Goal: Transaction & Acquisition: Book appointment/travel/reservation

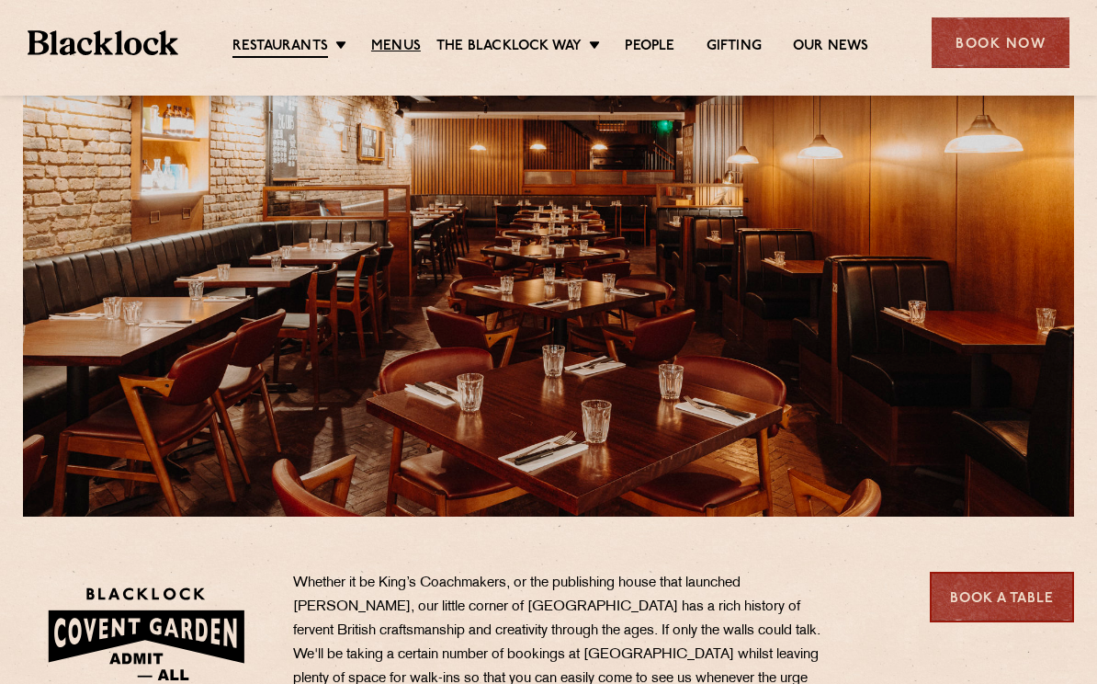
click at [395, 47] on link "Menus" at bounding box center [396, 47] width 50 height 18
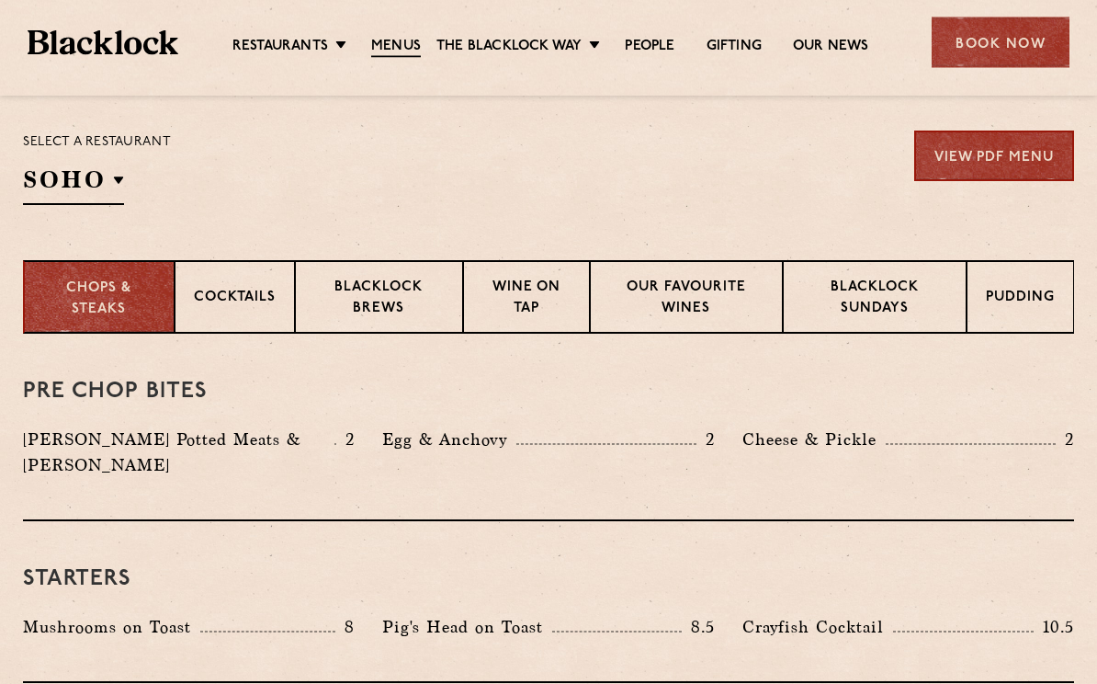
scroll to position [591, 0]
click at [866, 290] on p "Blacklock Sundays" at bounding box center [874, 299] width 145 height 43
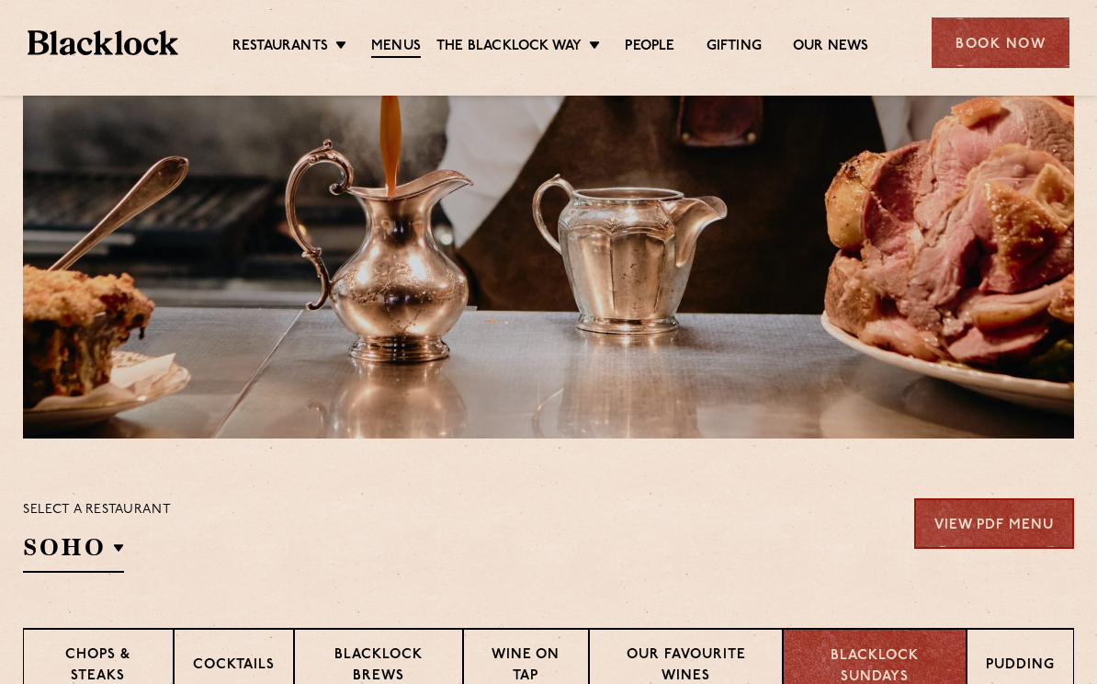
scroll to position [202, 0]
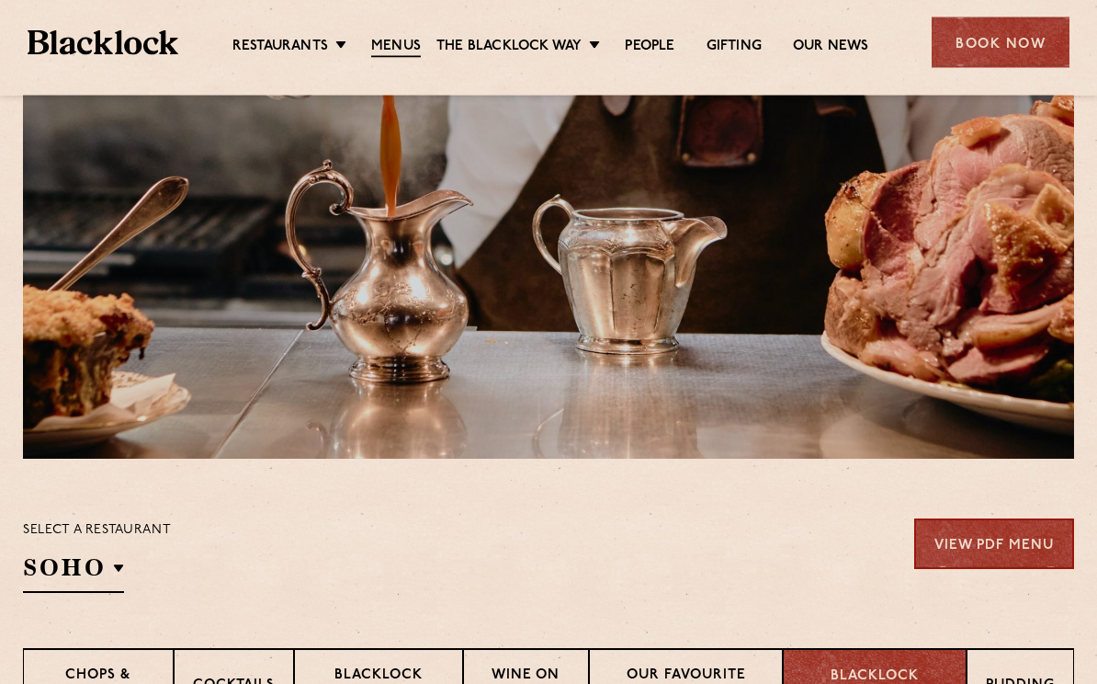
click at [1006, 41] on div "Book Now" at bounding box center [1001, 42] width 138 height 51
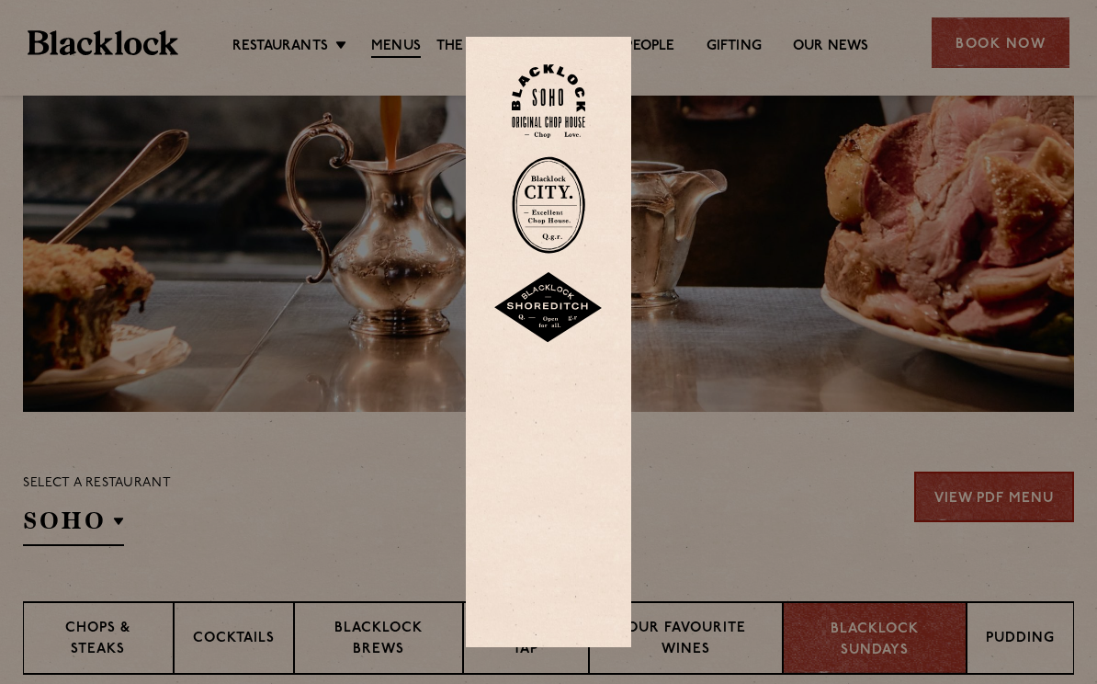
scroll to position [255, 0]
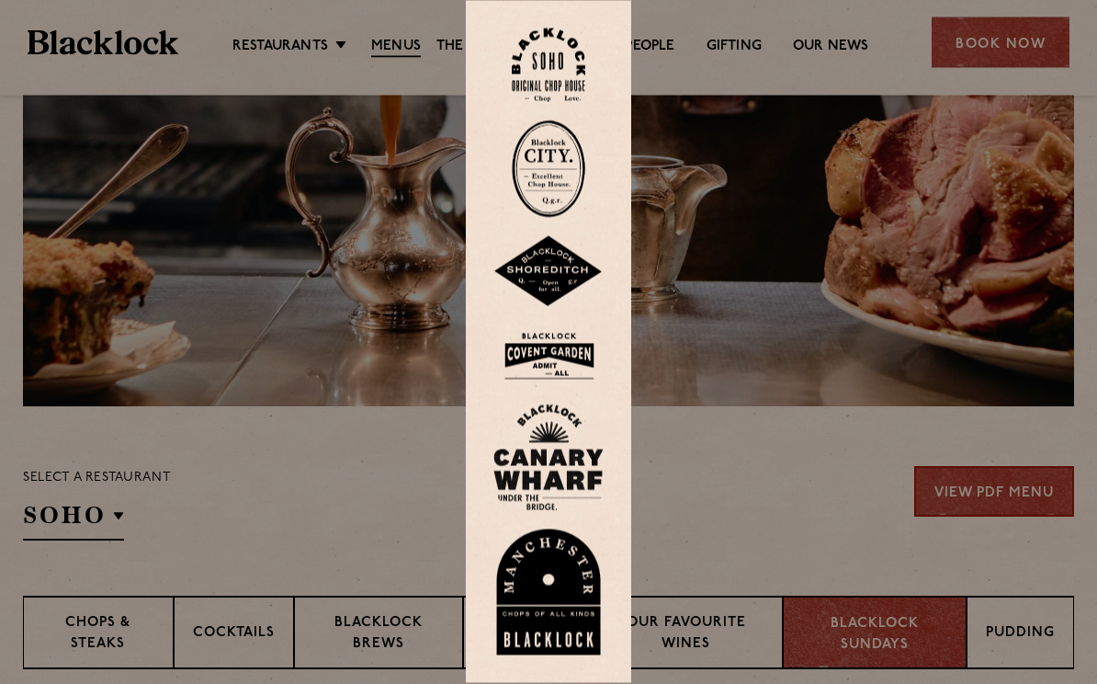
click at [540, 379] on img at bounding box center [549, 356] width 110 height 60
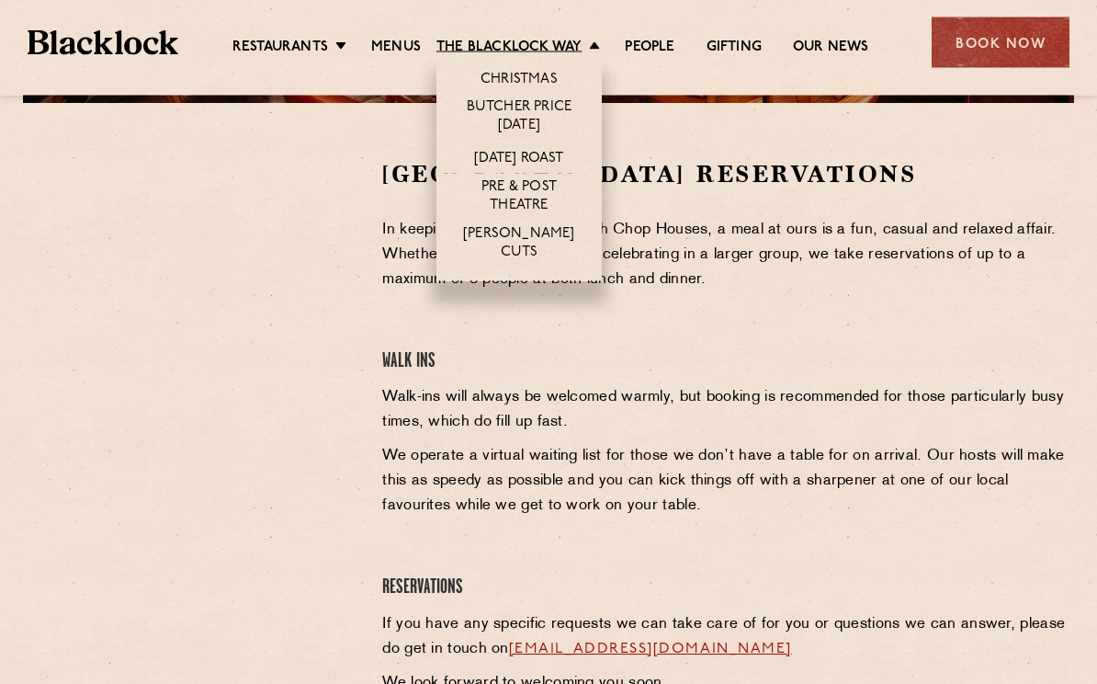
scroll to position [559, 0]
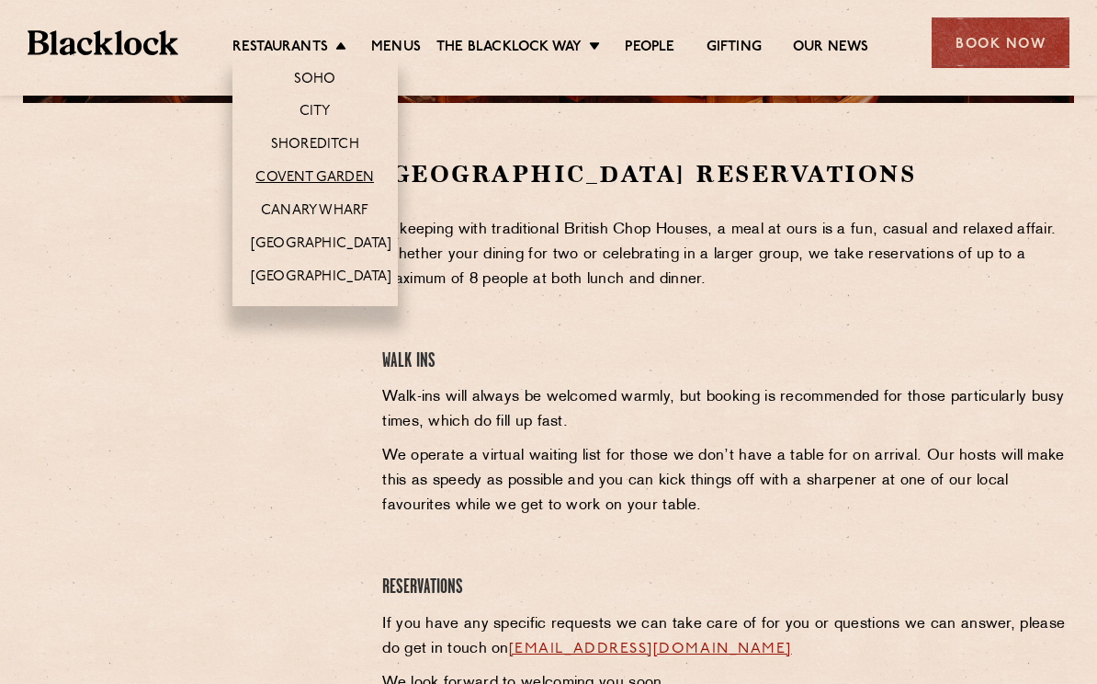
click at [315, 176] on link "Covent Garden" at bounding box center [315, 178] width 119 height 18
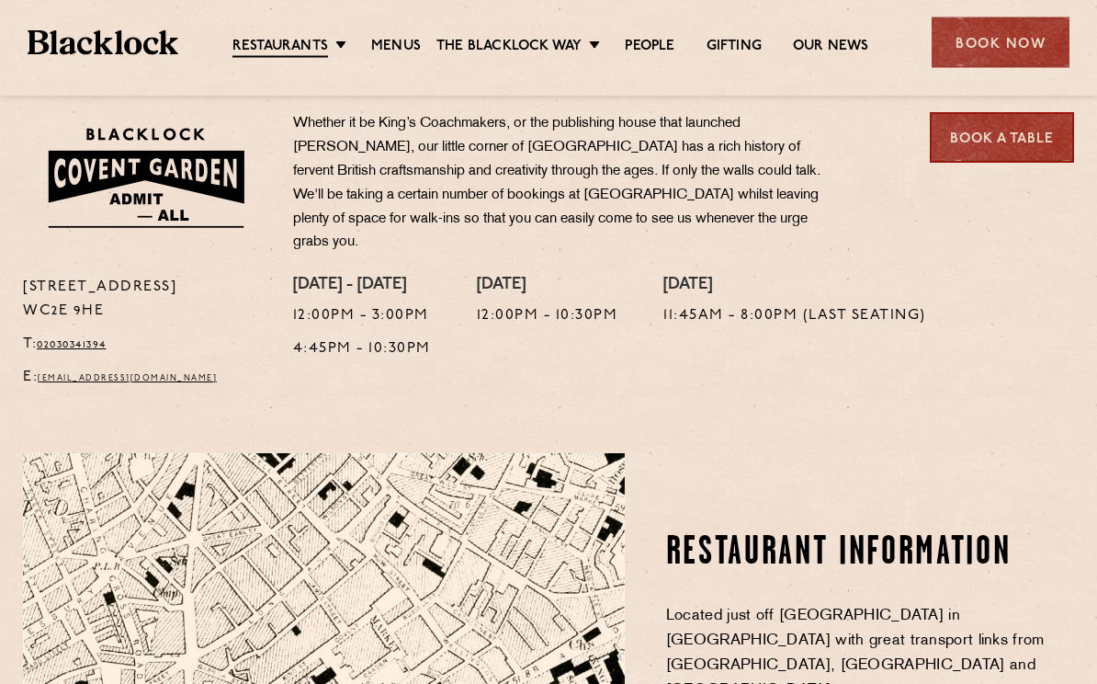
scroll to position [617, 0]
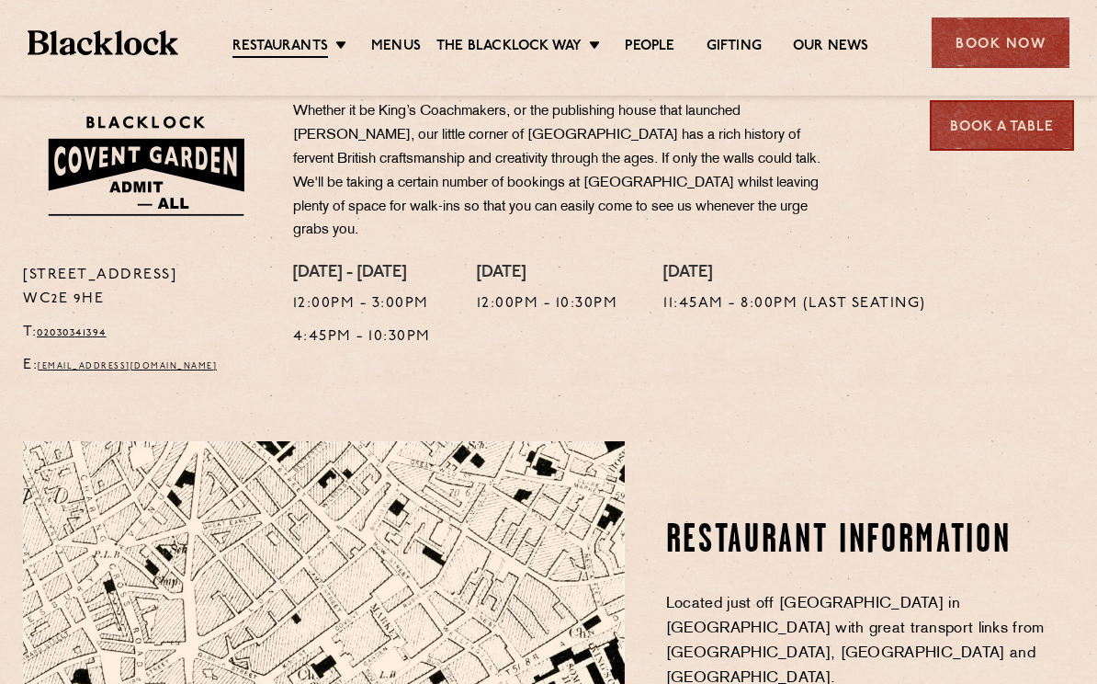
click at [990, 127] on link "Book a Table" at bounding box center [1002, 125] width 144 height 51
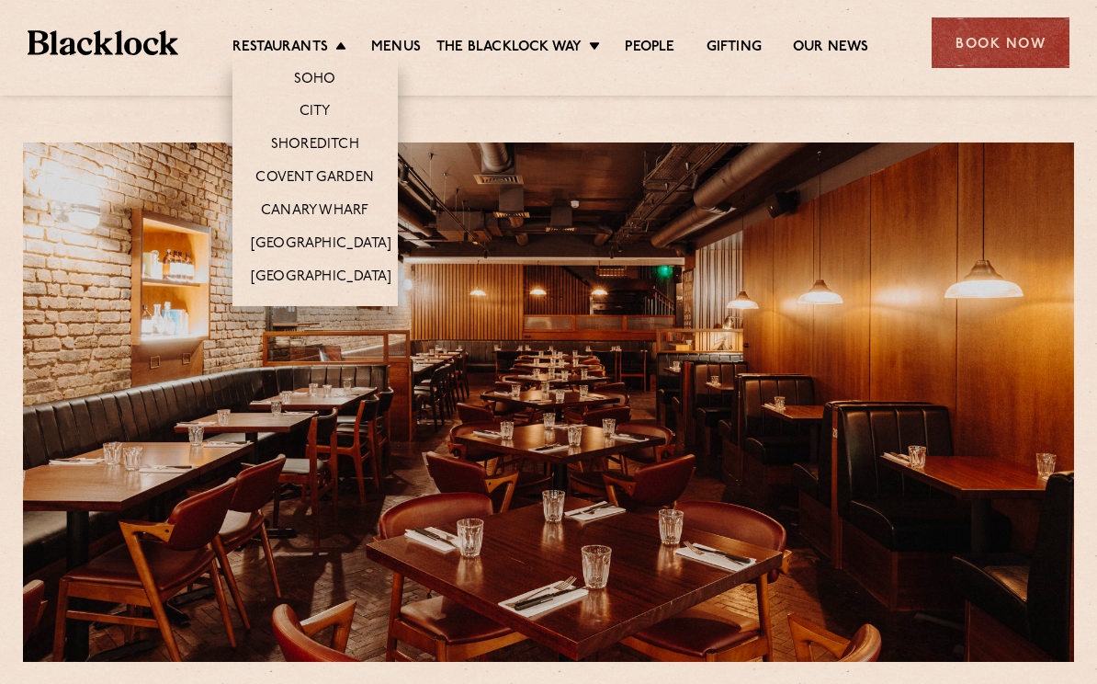
click at [344, 39] on li "Restaurants Soho City Shoreditch Covent Garden Canary Wharf Manchester Birmingh…" at bounding box center [294, 48] width 123 height 18
click at [361, 172] on link "Covent Garden" at bounding box center [315, 178] width 119 height 18
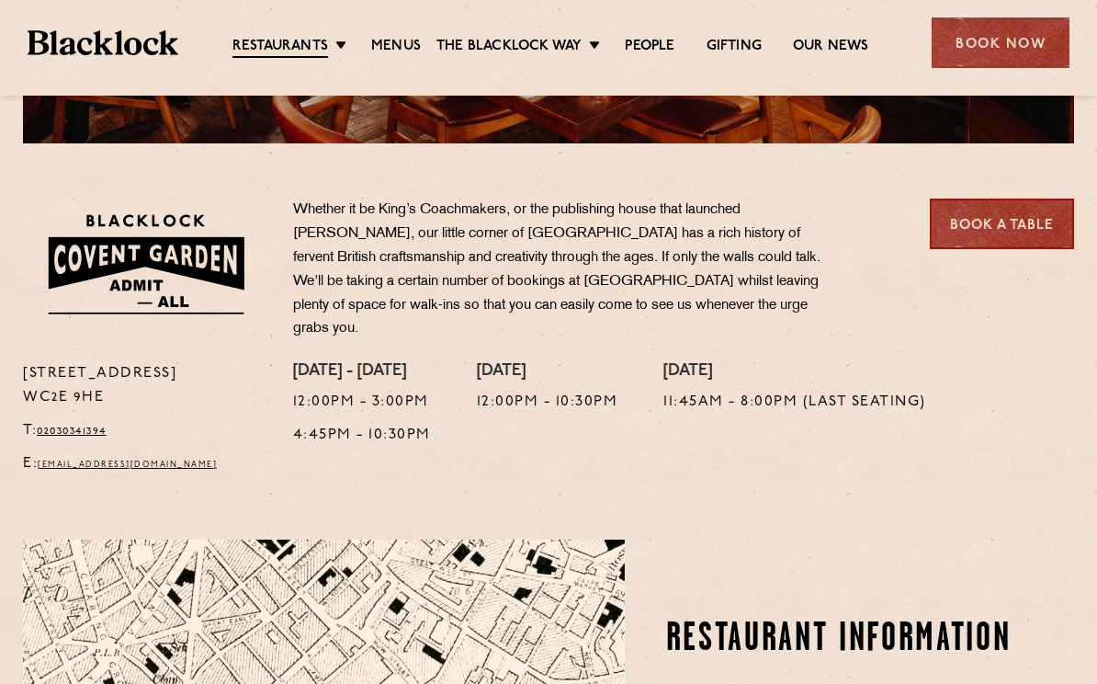
scroll to position [615, 0]
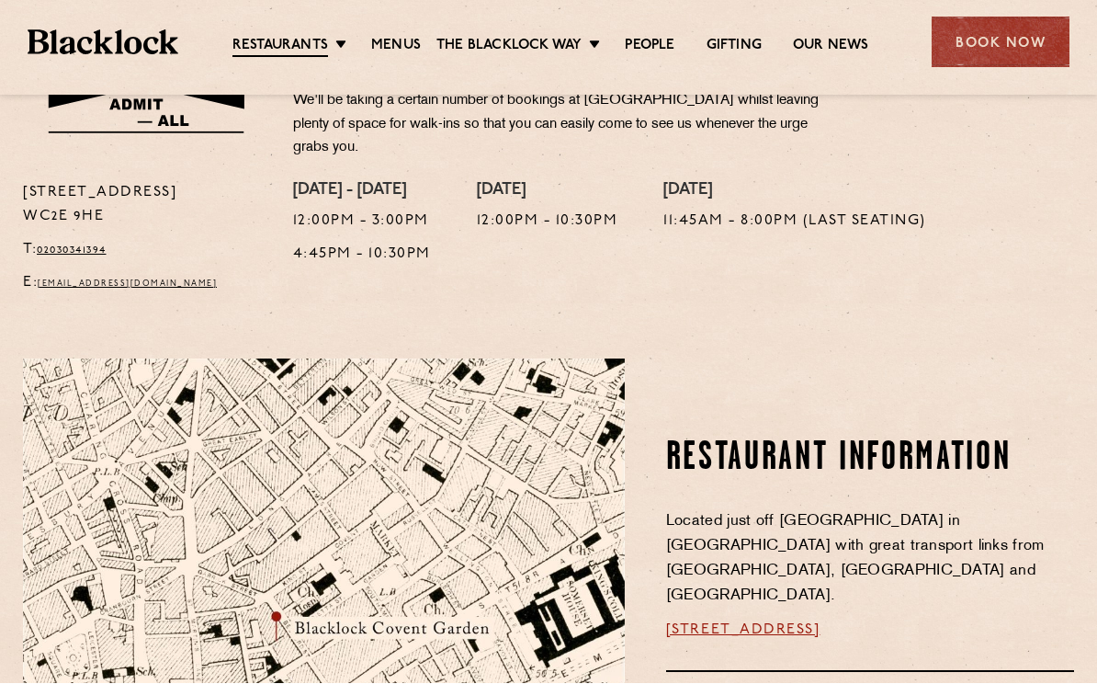
scroll to position [699, 0]
